Goal: Task Accomplishment & Management: Manage account settings

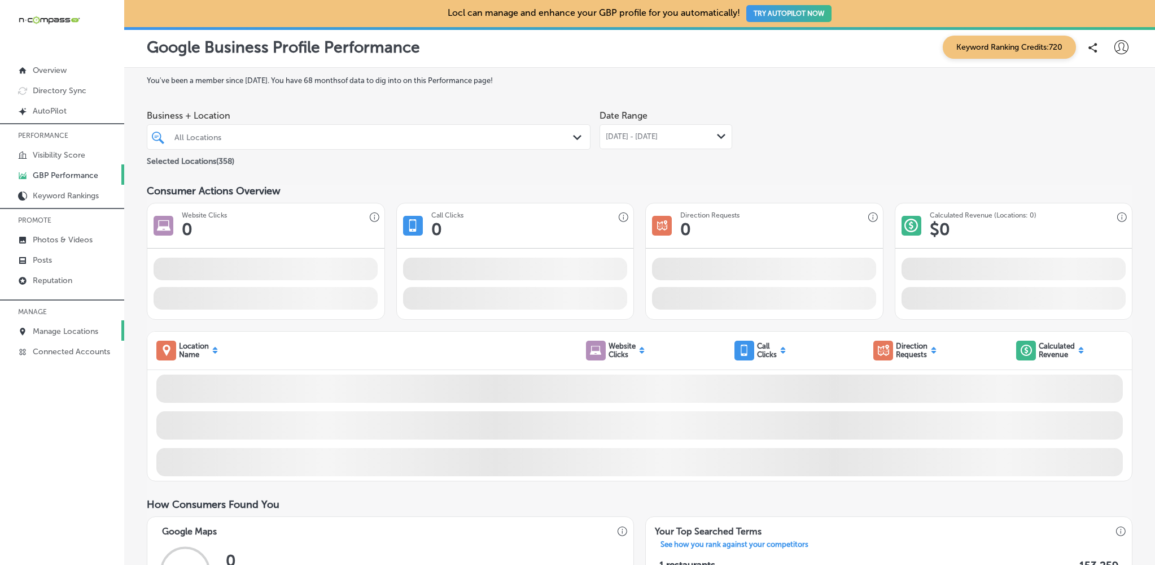
click at [78, 329] on p "Manage Locations" at bounding box center [65, 331] width 65 height 10
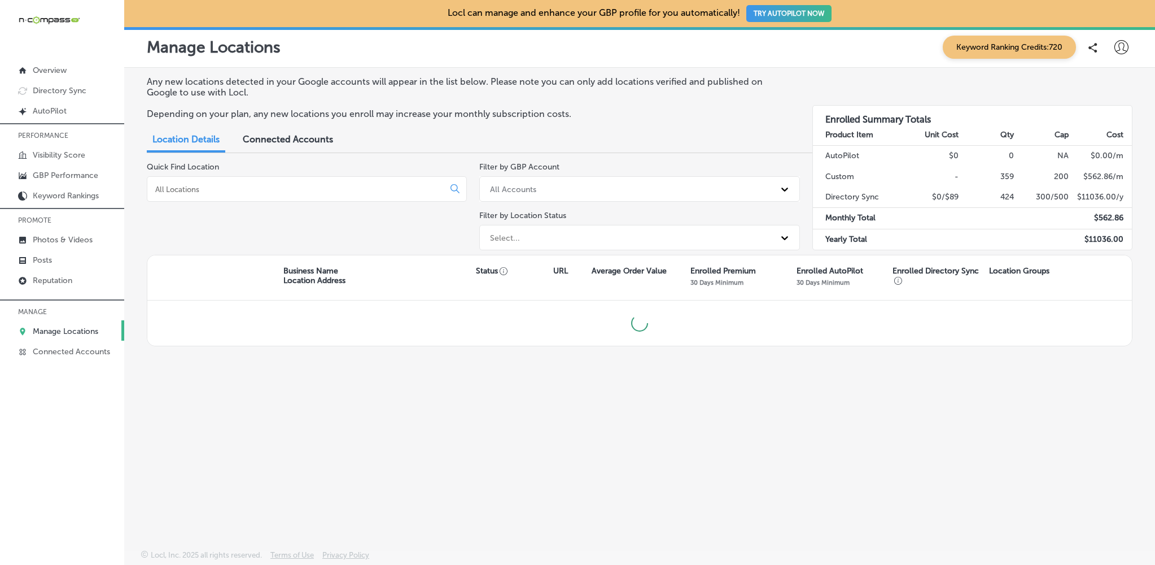
click at [184, 187] on input at bounding box center [297, 189] width 287 height 10
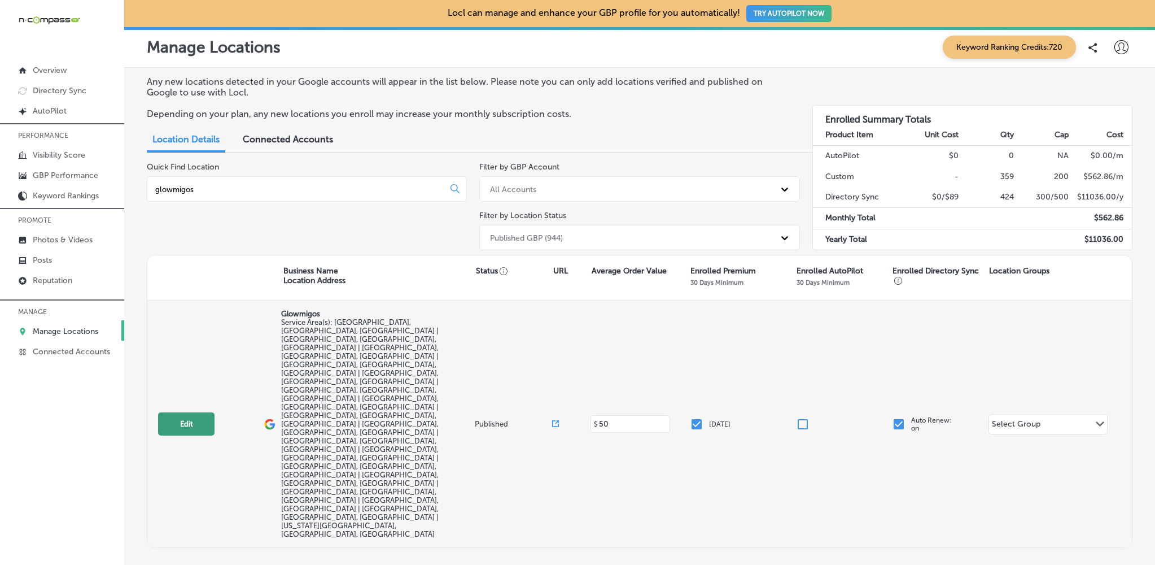
type input "glowmigos"
click at [182, 412] on button "Edit" at bounding box center [186, 423] width 56 height 23
select select "US"
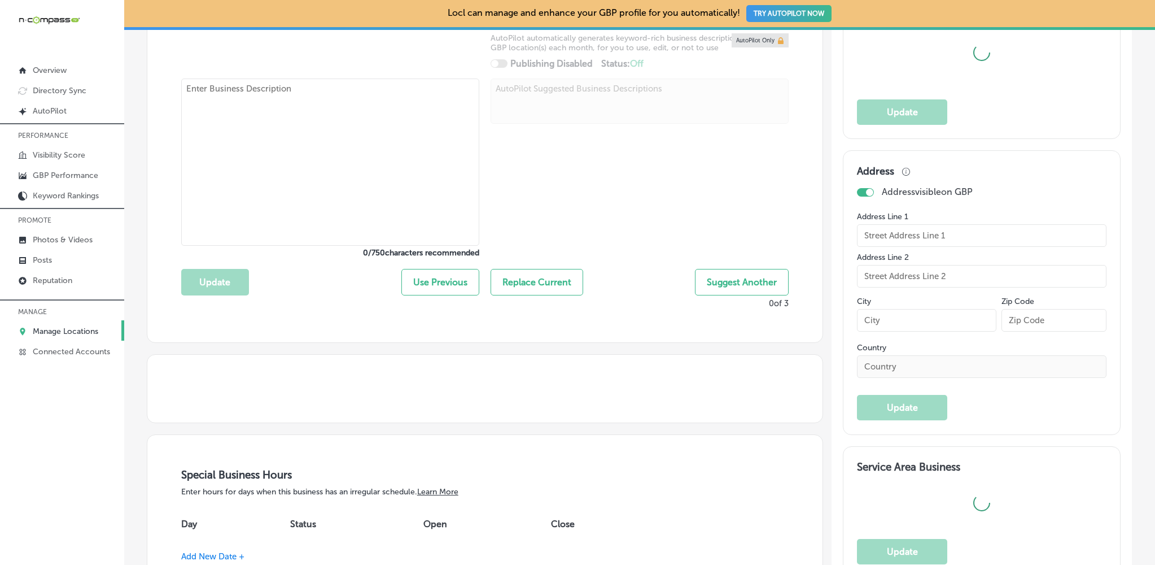
scroll to position [456, 0]
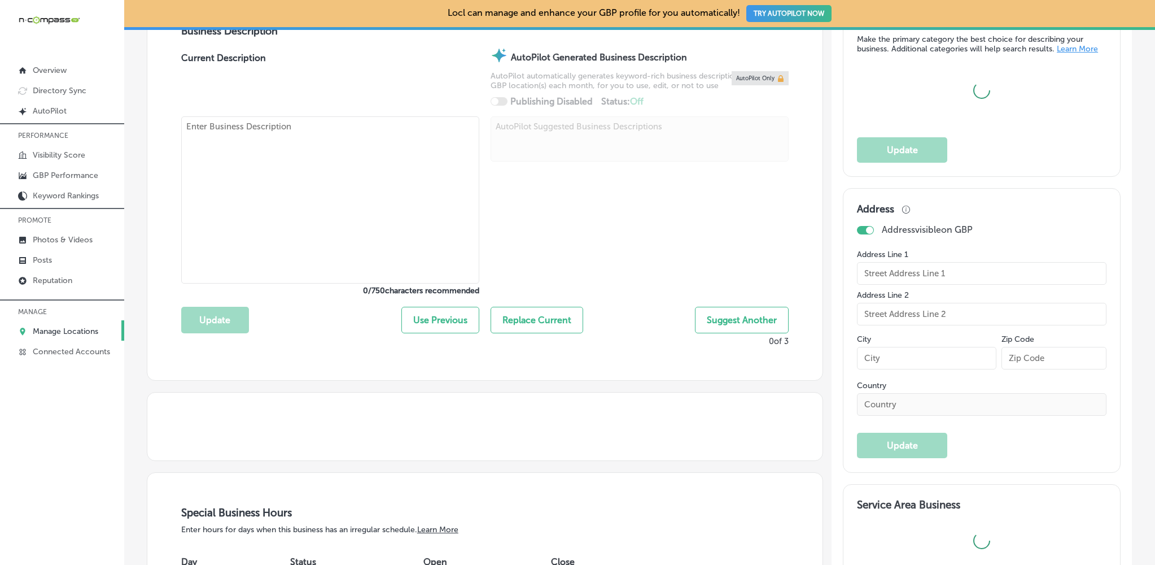
type input "Glowmigos"
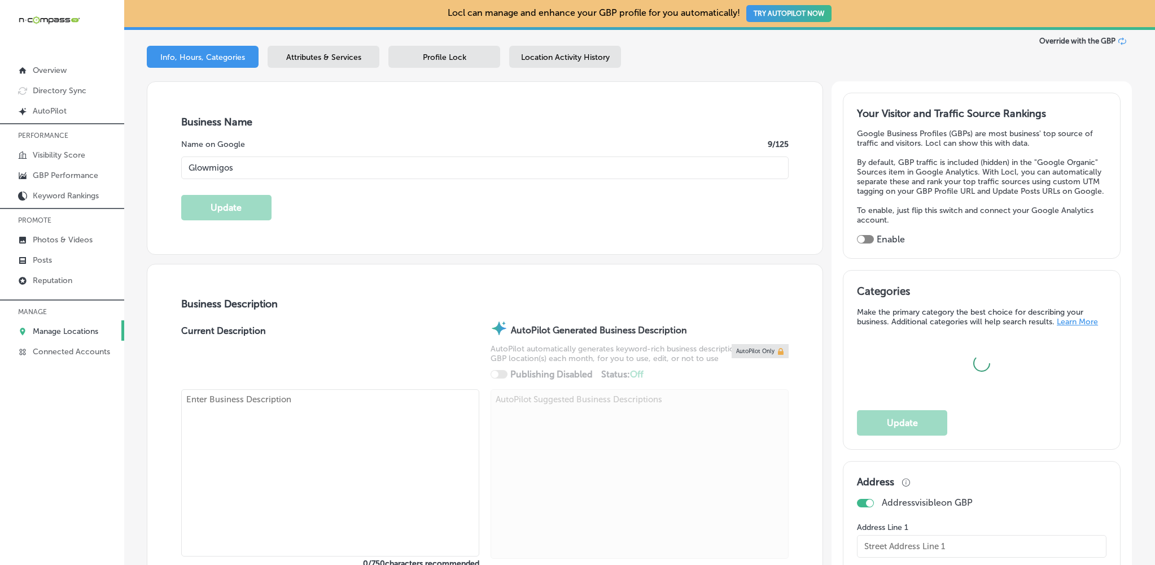
checkbox input "false"
type input "[STREET_ADDRESS]"
type input "[GEOGRAPHIC_DATA]"
type input "80109"
type input "US"
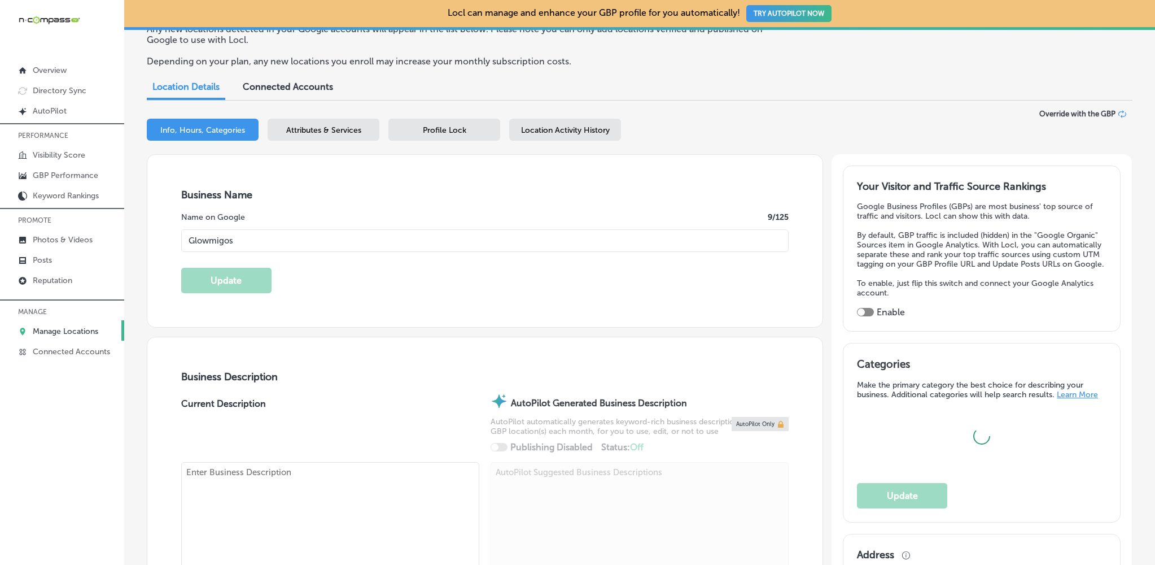
type input "[URL][DOMAIN_NAME]"
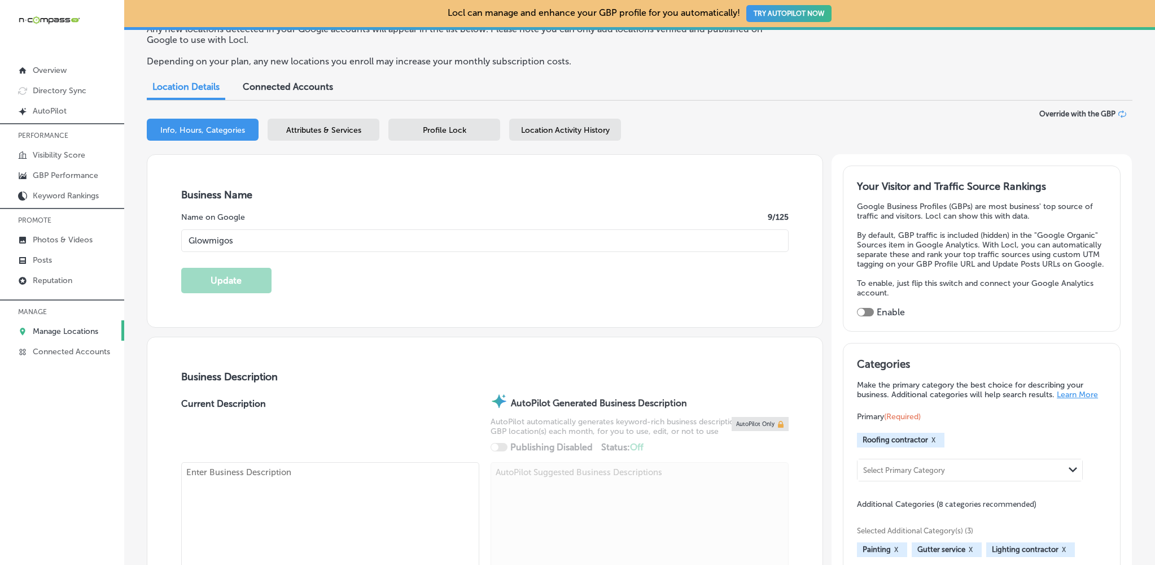
checkbox input "true"
type textarea "Glowmigos offers expert services for both residential and commercial properties…"
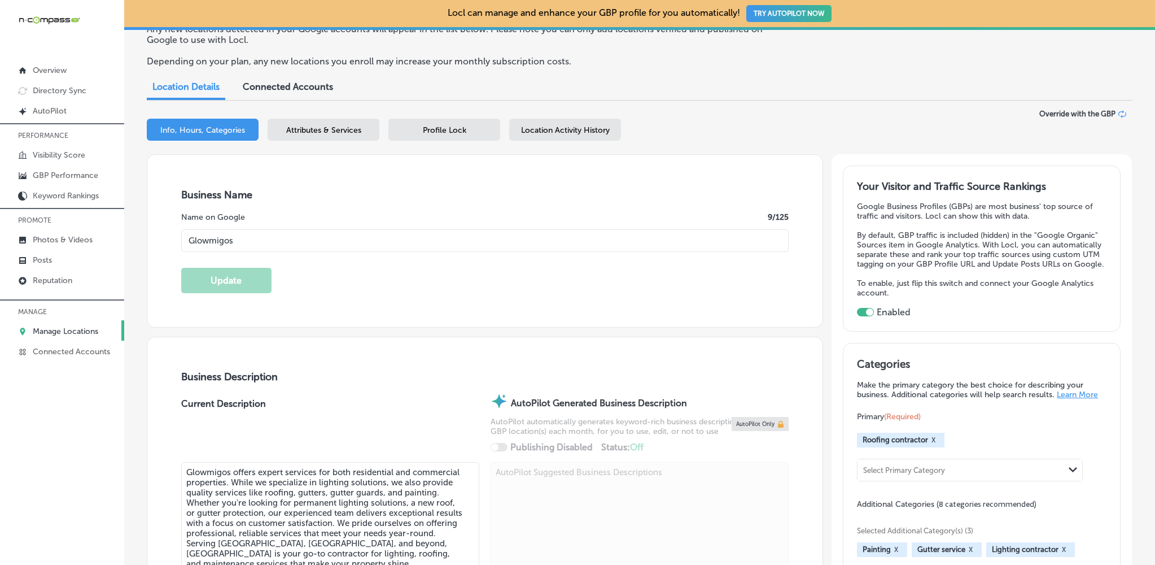
type input "[PHONE_NUMBER]"
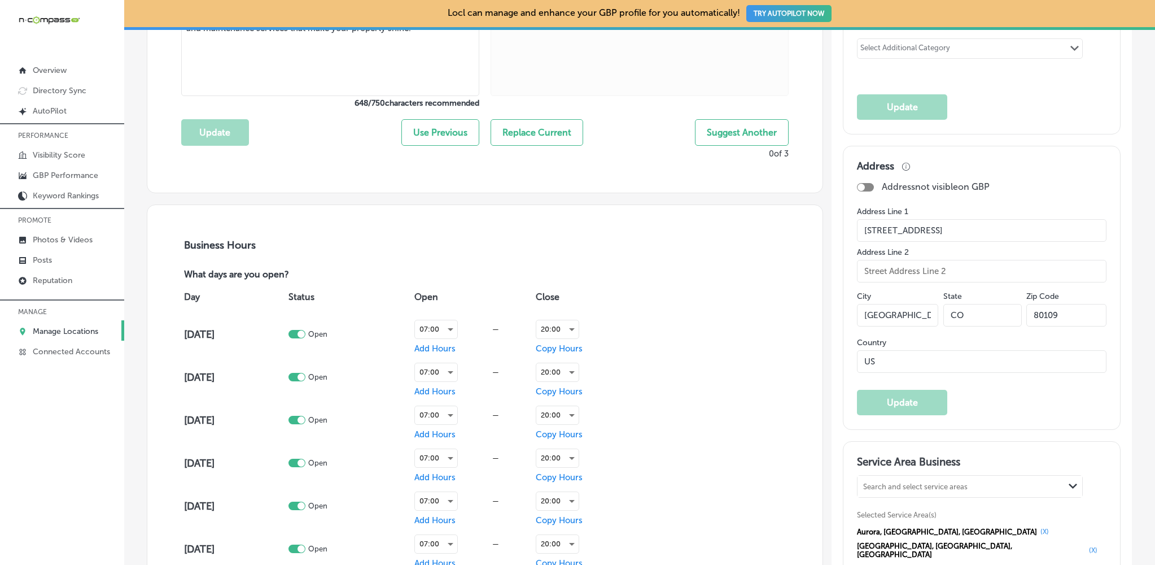
scroll to position [611, 0]
